Goal: Check status: Check status

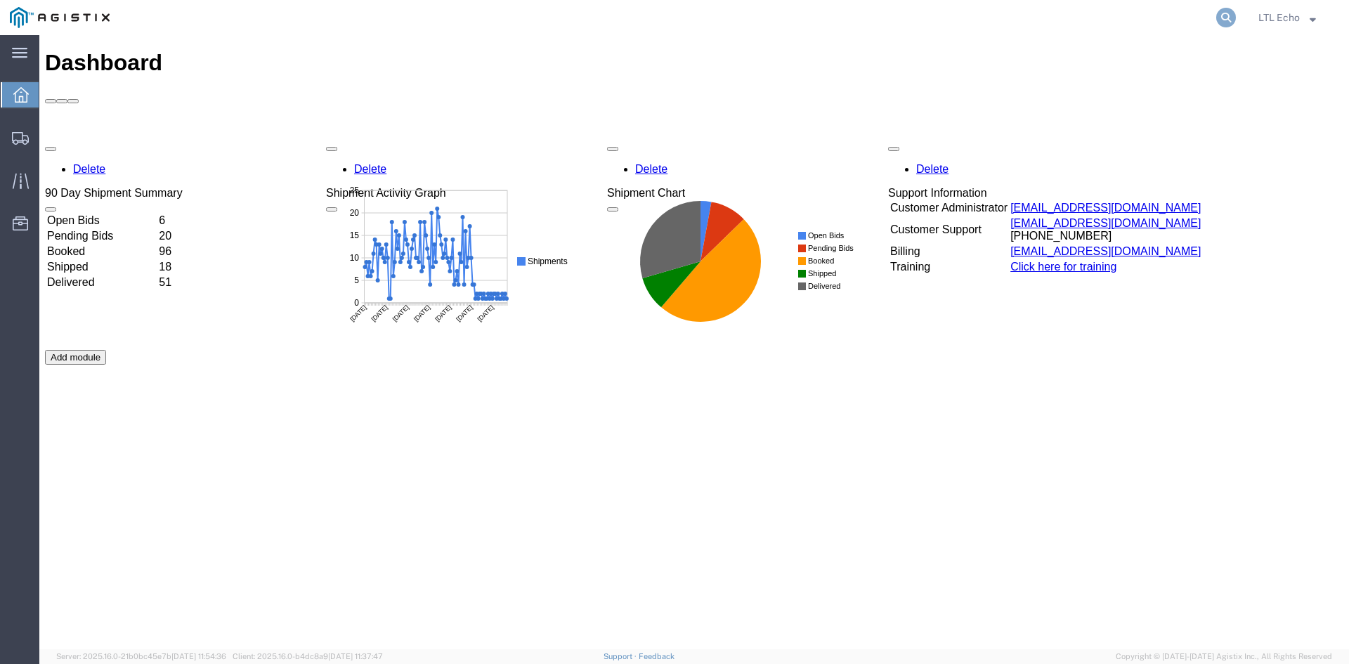
click at [1226, 19] on icon at bounding box center [1227, 18] width 20 height 20
click at [1068, 18] on input "search" at bounding box center [1002, 18] width 427 height 34
type input "56497456"
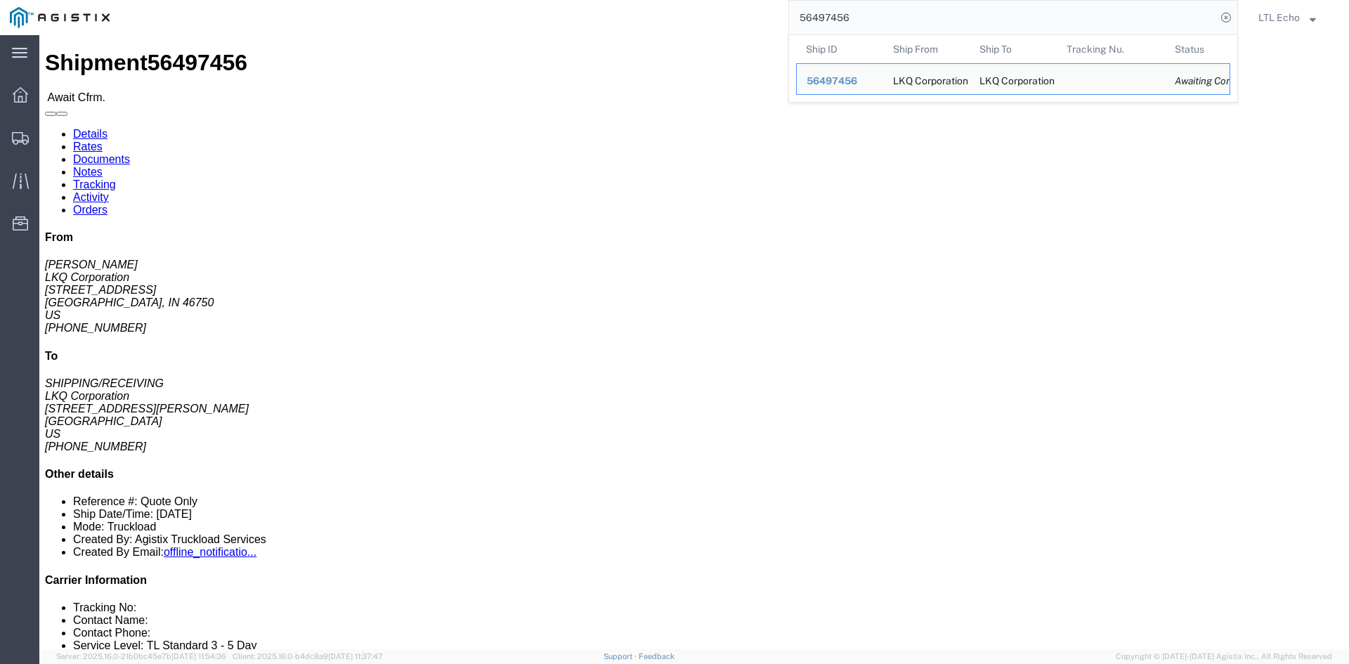
click link "Rates"
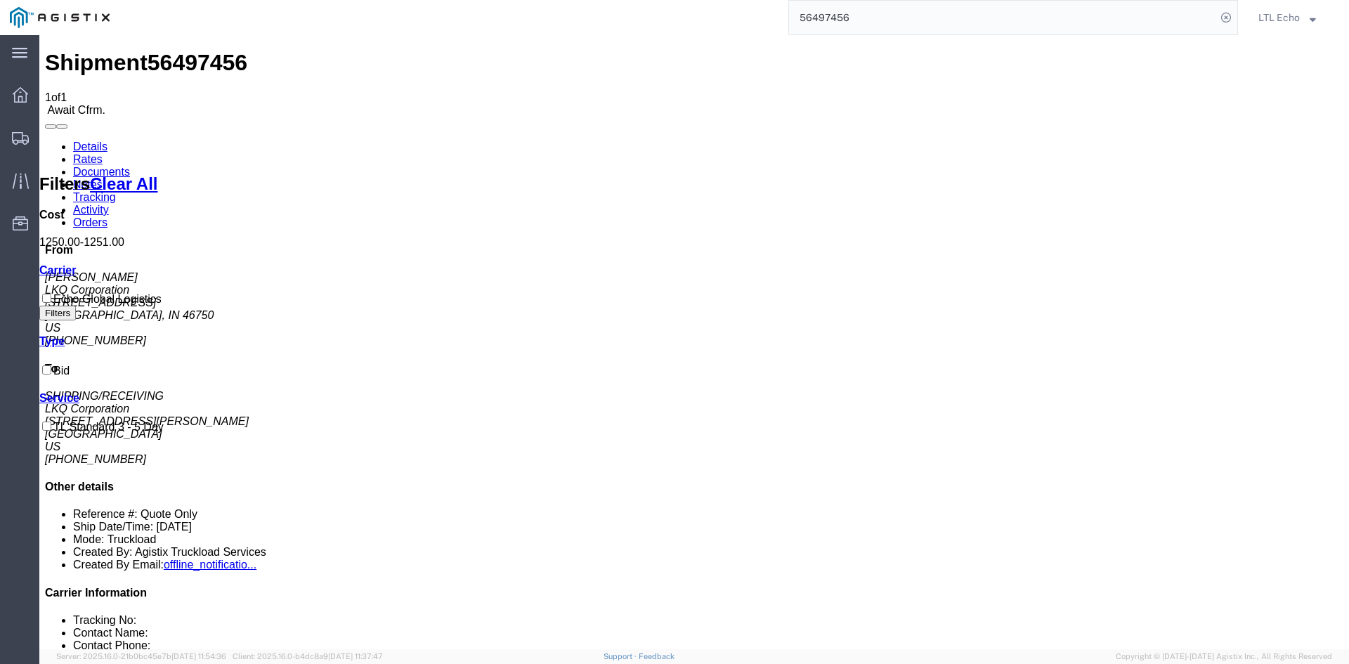
click at [80, 141] on link "Details" at bounding box center [90, 147] width 34 height 12
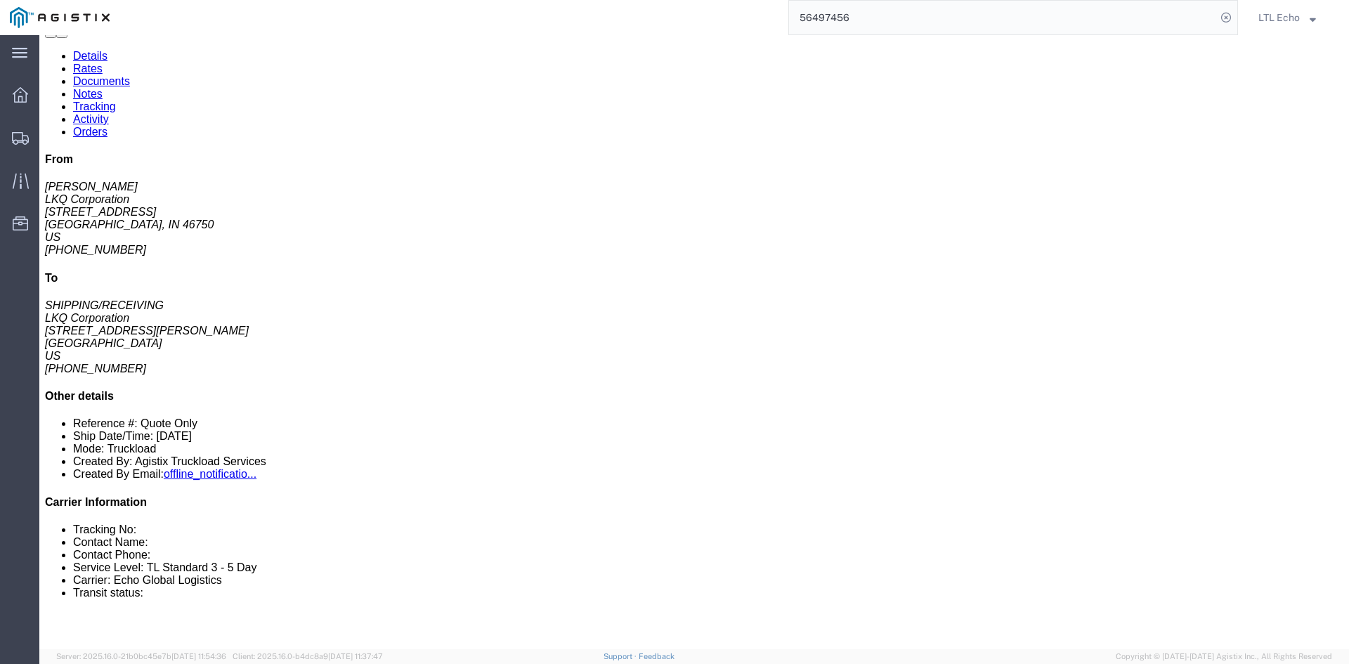
scroll to position [211, 0]
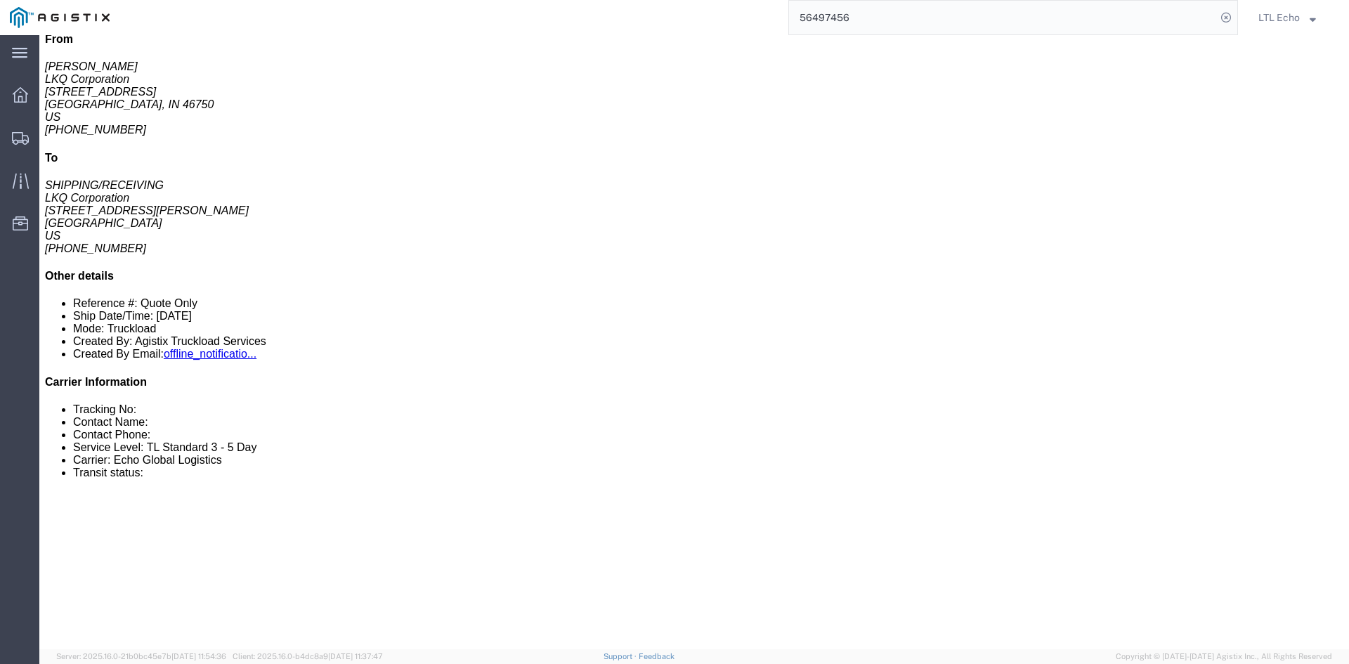
click span "56497456"
copy span "56497456"
drag, startPoint x: 1160, startPoint y: 320, endPoint x: 1108, endPoint y: 318, distance: 52.1
click li "Reference #: Quote Only"
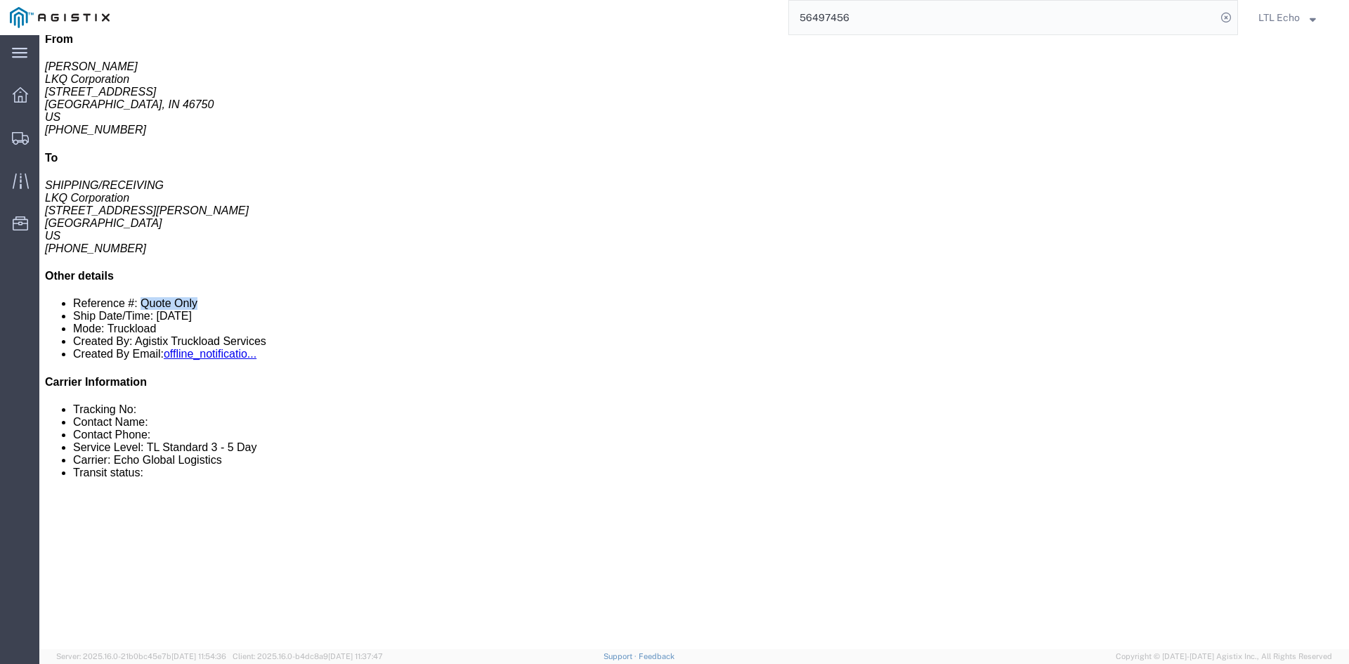
copy li "Quote Only"
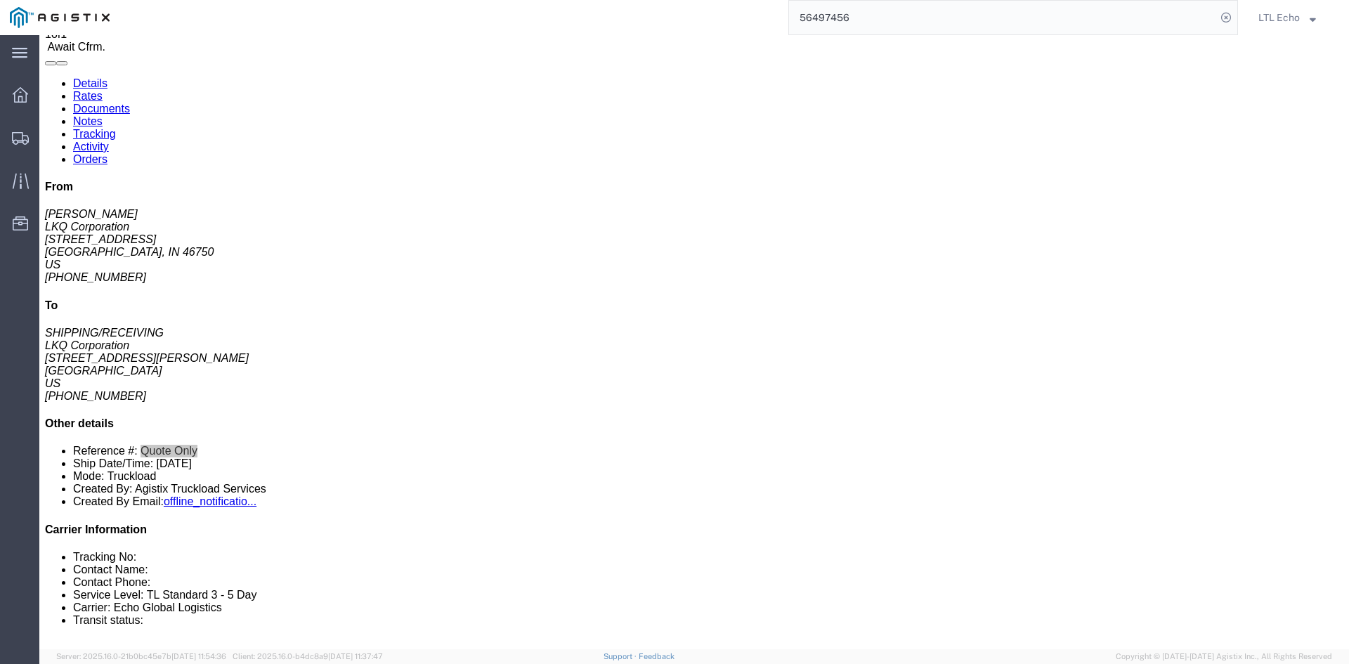
scroll to position [0, 0]
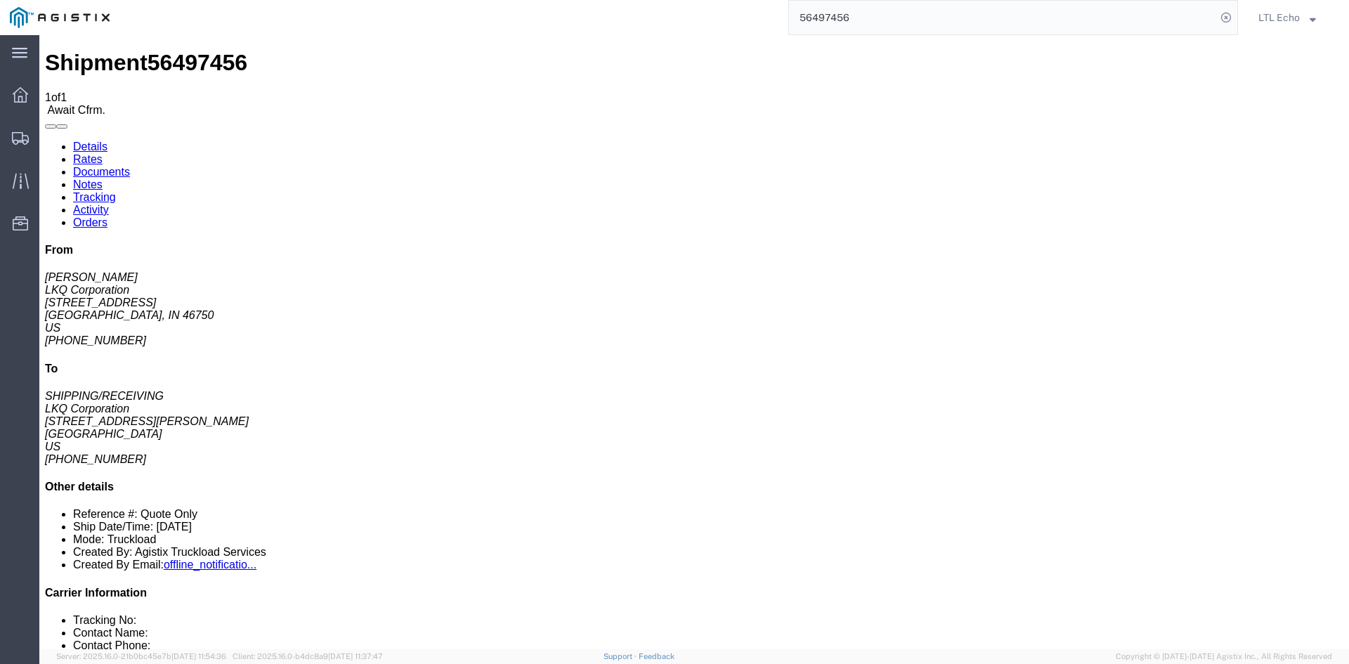
click div "Shipment Detail Ship From LKQ Corporation ([PERSON_NAME]) [STREET_ADDRESS] [PHO…"
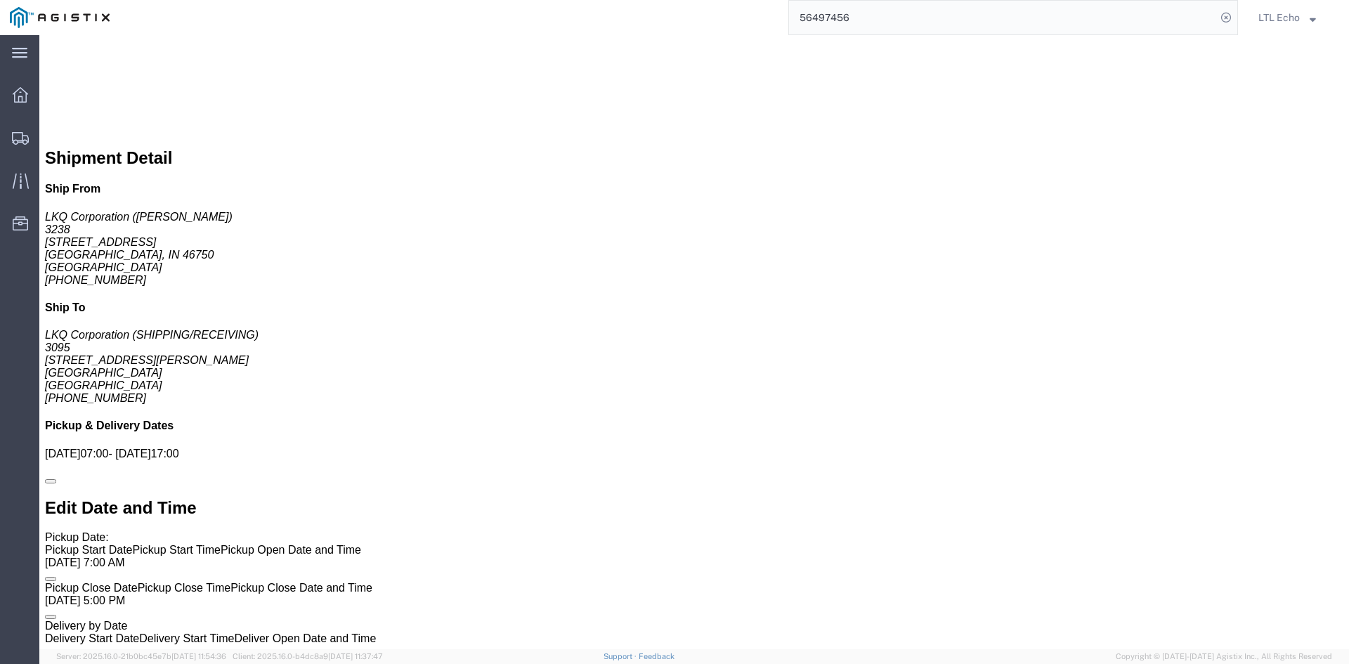
scroll to position [926, 0]
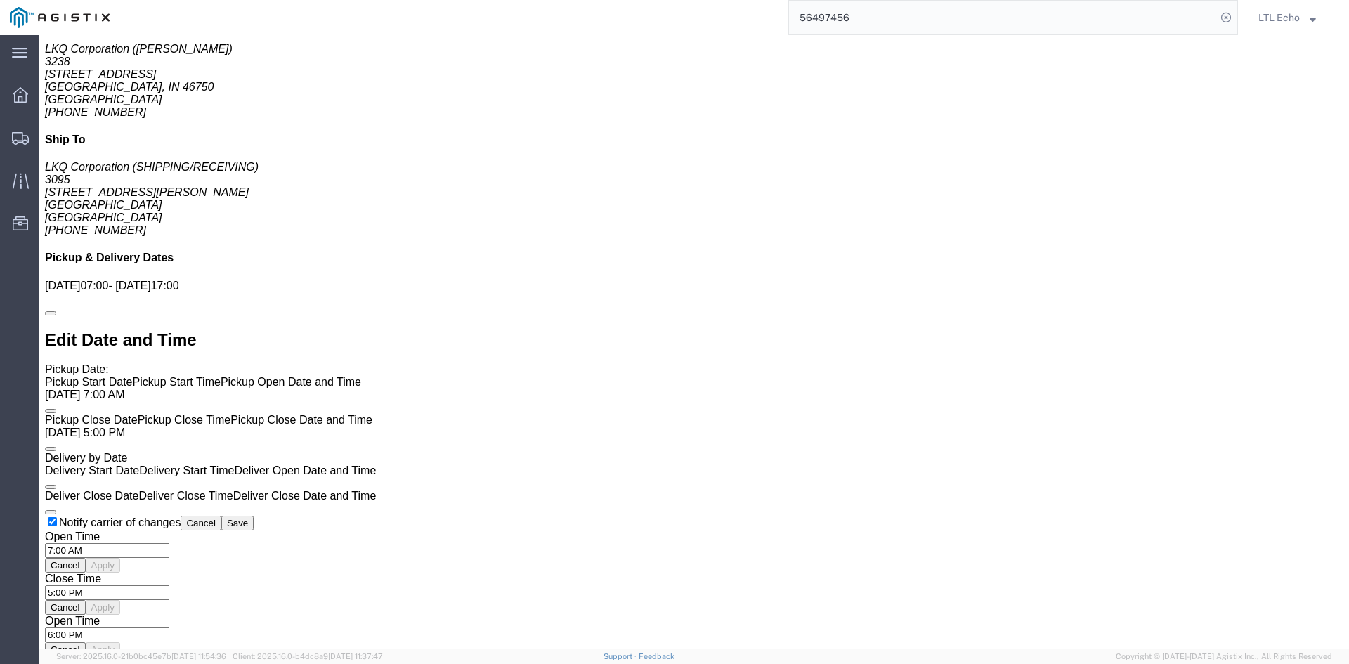
click div "Total weight of: 3170.00 LBS Dimensions: L 48.00 x W 42.00 x H 88.00 IN Wheels …"
click div "Pickups STOP 1 : LKQ Corporation - 3238 [STREET_ADDRESS] 4 x Pallet(s) Standard…"
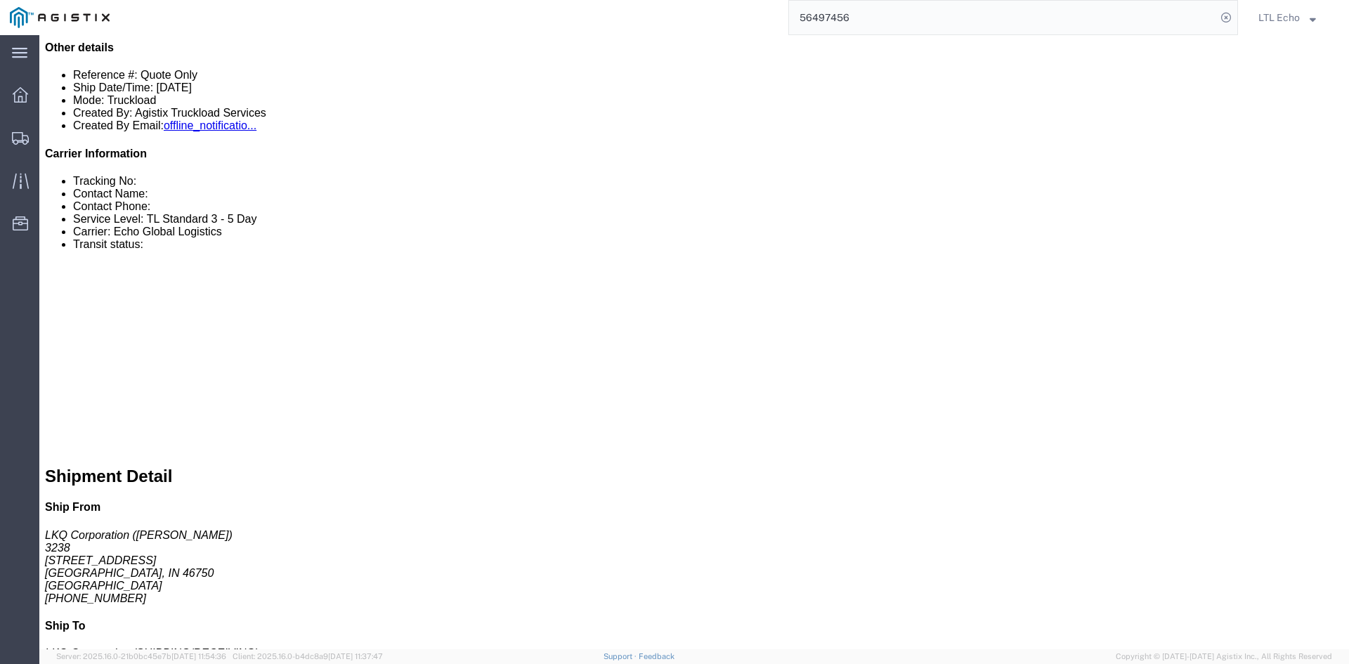
scroll to position [293, 0]
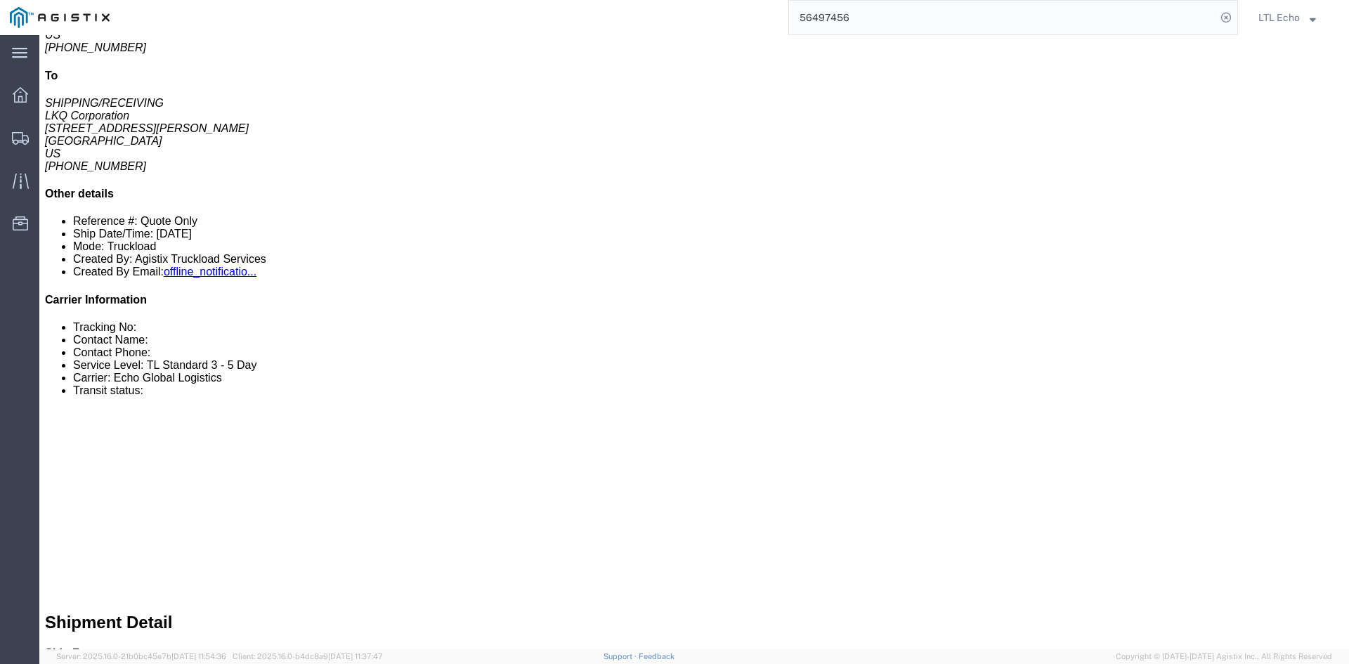
click div "Special services Billing Cost Center: 3095 Freight In - Aftermarket Cost Center…"
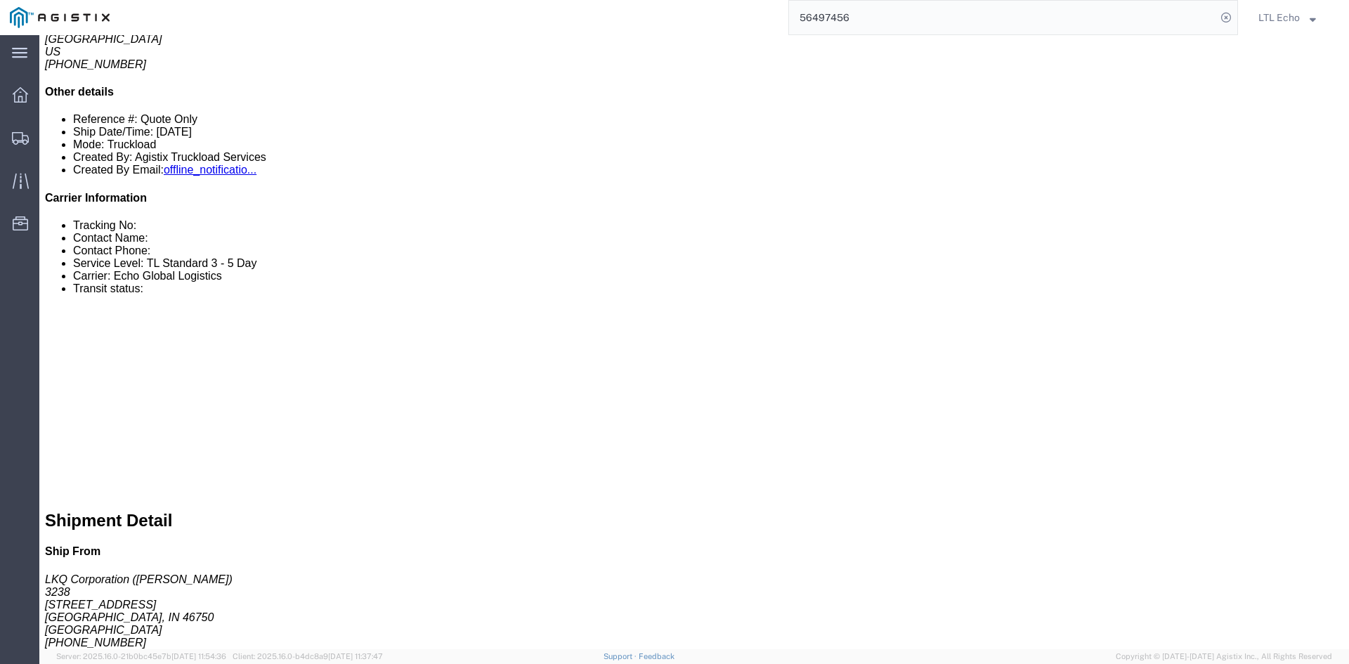
scroll to position [574, 0]
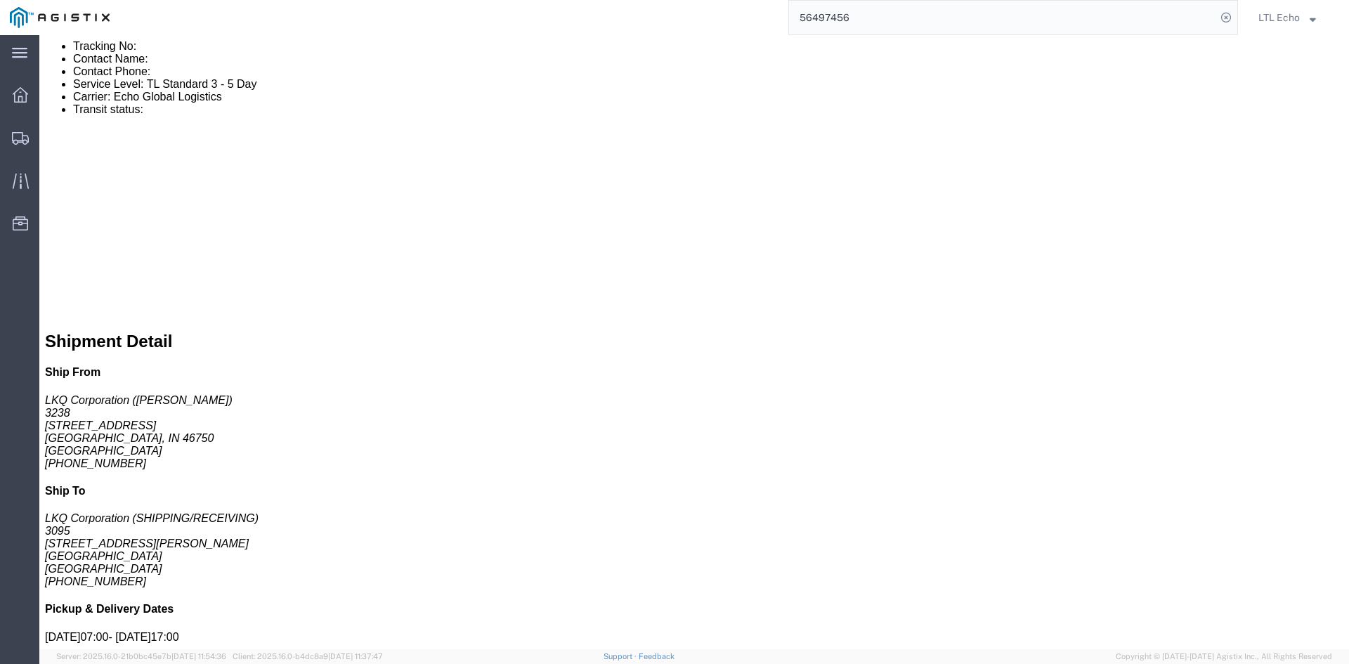
click div "Deliveries"
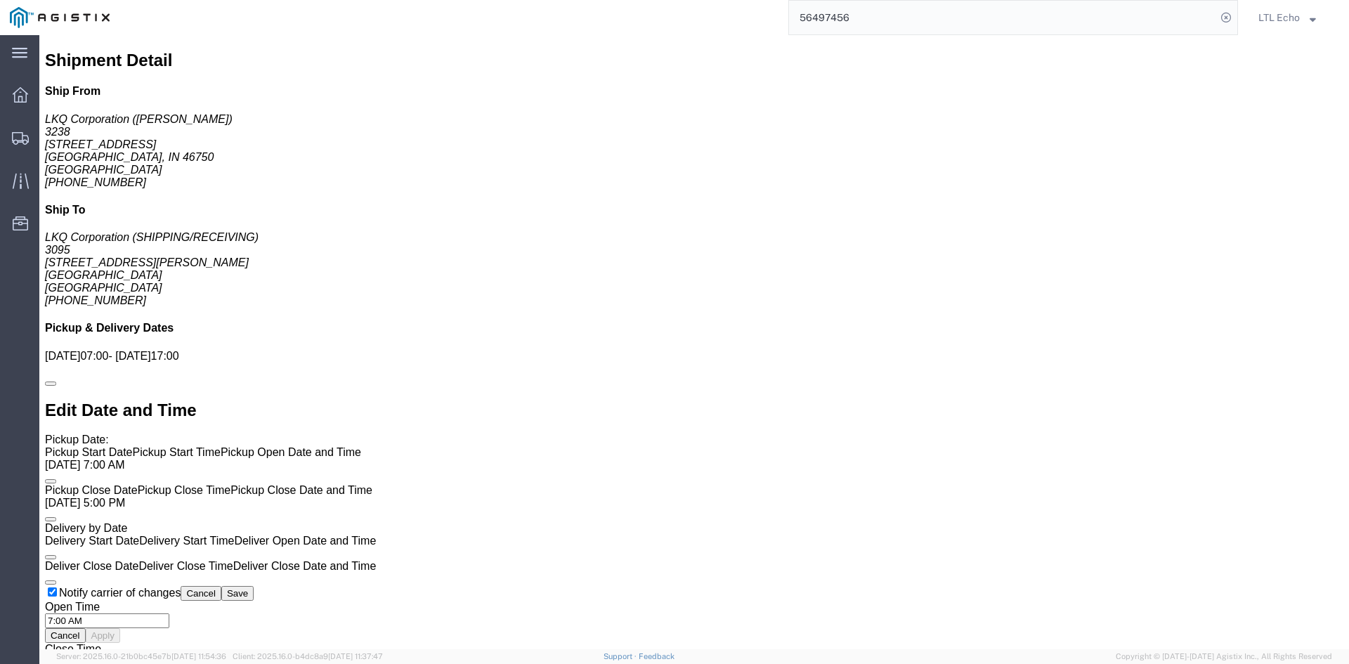
scroll to position [926, 0]
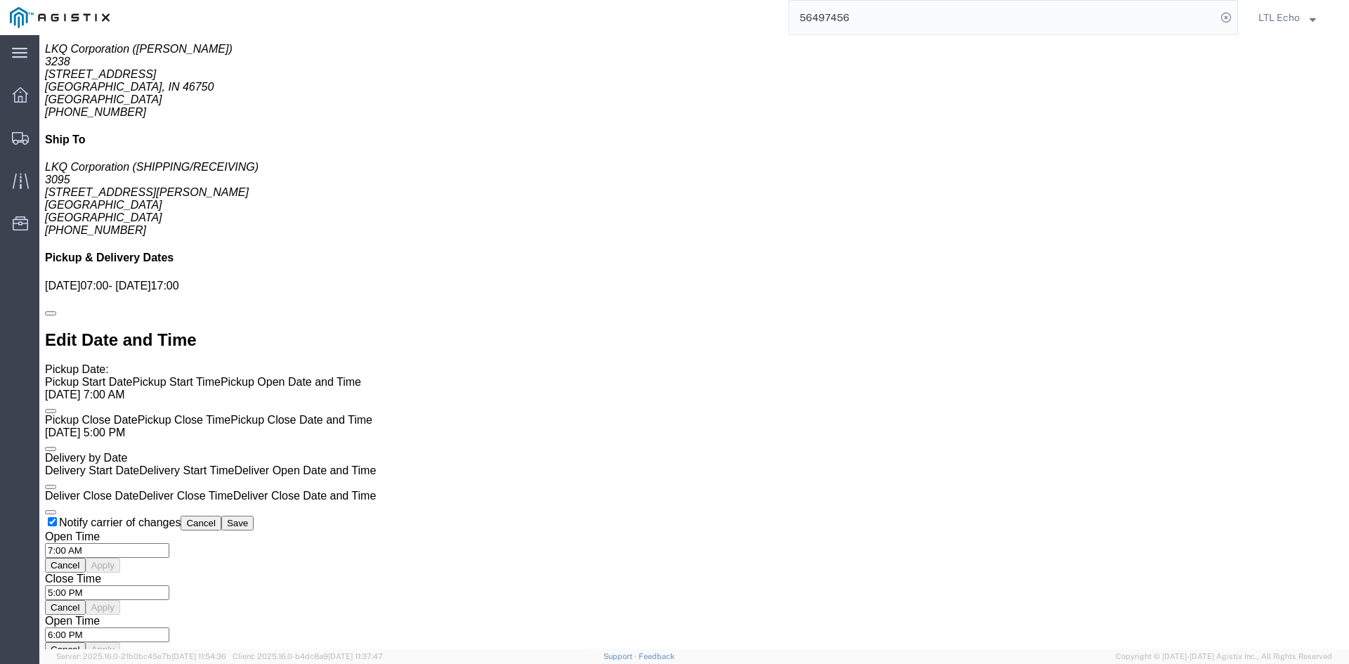
click link "Tracking"
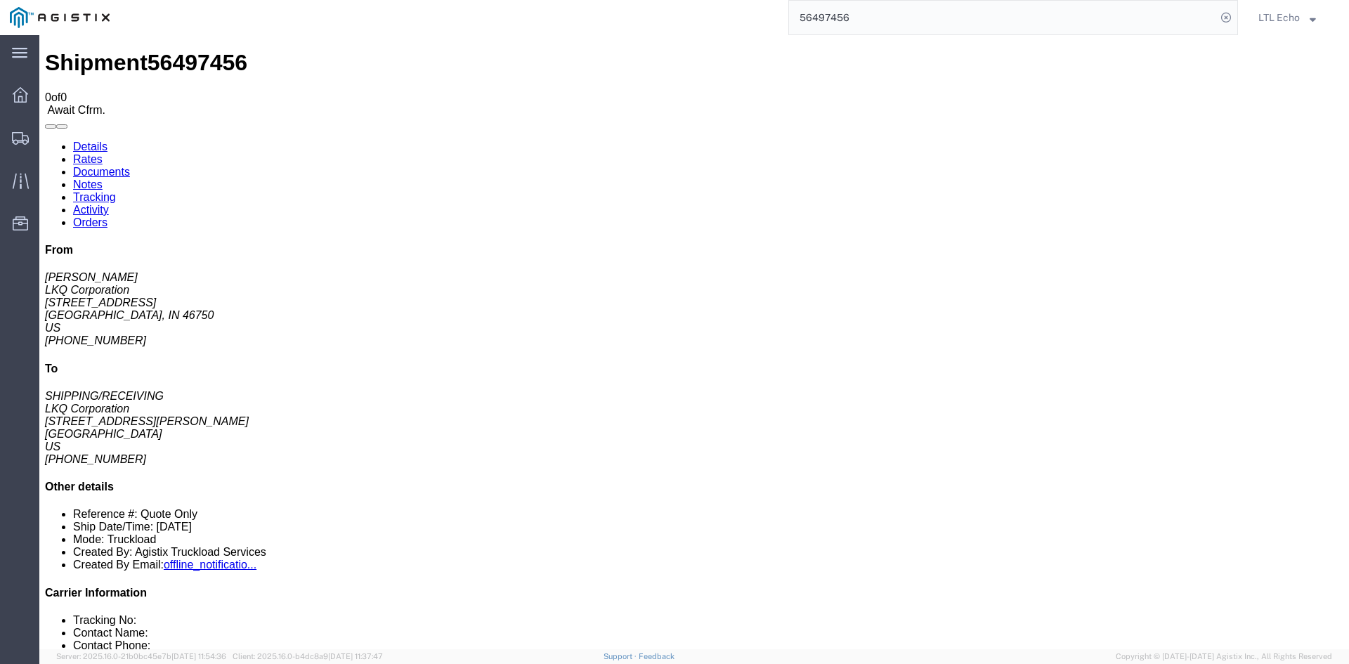
click at [109, 204] on link "Activity" at bounding box center [91, 210] width 36 height 12
click at [108, 216] on link "Orders" at bounding box center [90, 222] width 34 height 12
click at [103, 179] on link "Notes" at bounding box center [88, 185] width 30 height 12
click at [130, 166] on link "Documents" at bounding box center [101, 172] width 57 height 12
click at [103, 153] on link "Rates" at bounding box center [88, 159] width 30 height 12
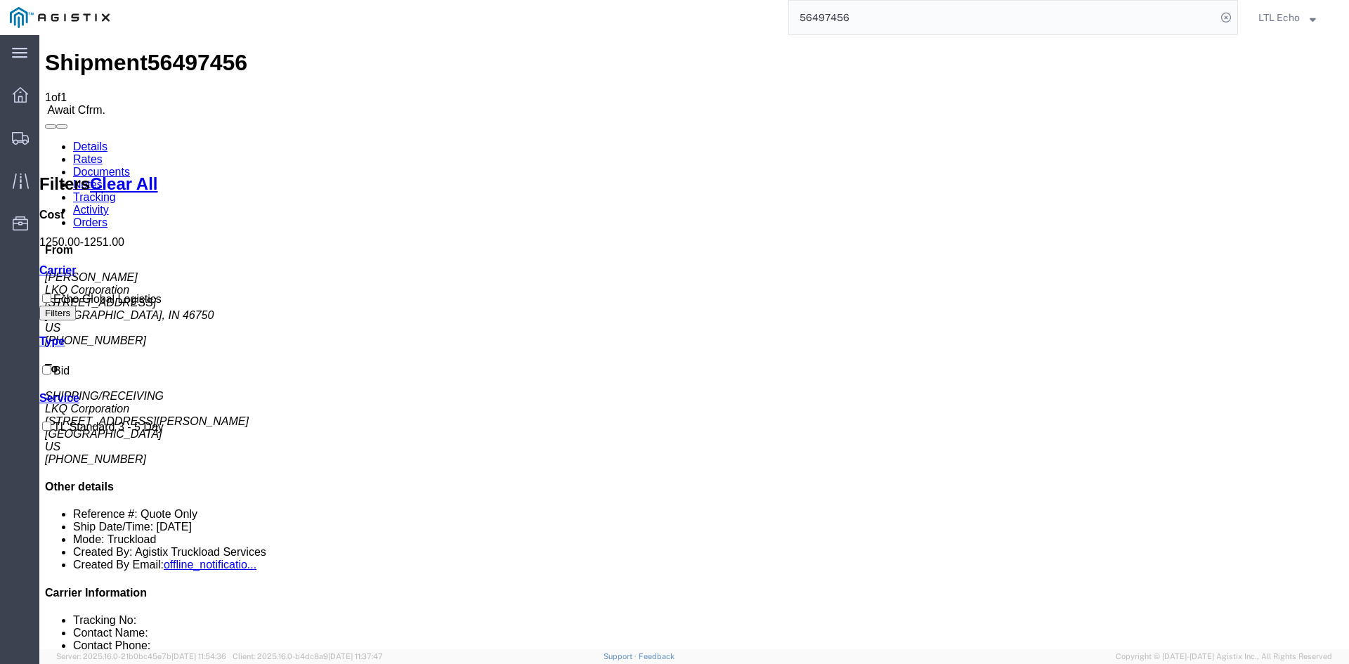
click at [96, 141] on link "Details" at bounding box center [90, 147] width 34 height 12
